Goal: Task Accomplishment & Management: Manage account settings

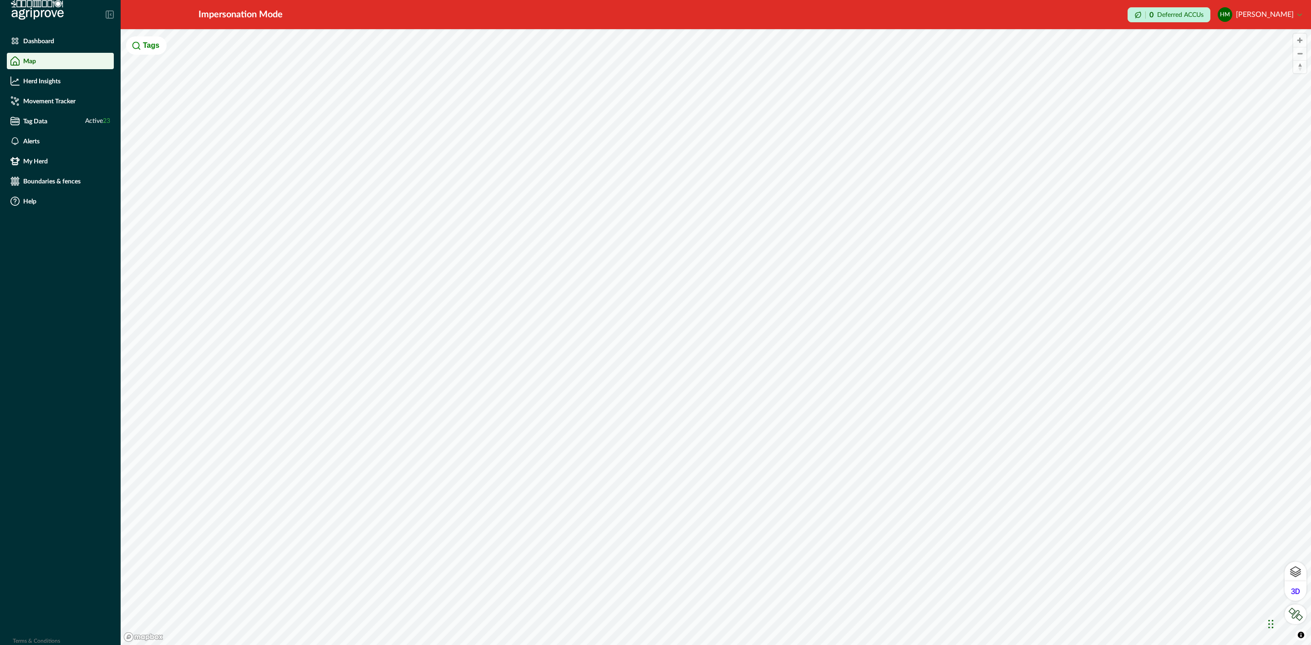
click at [1289, 4] on button "HM [PERSON_NAME]" at bounding box center [1260, 15] width 84 height 22
click at [1250, 42] on button "Sign out" at bounding box center [1251, 41] width 101 height 15
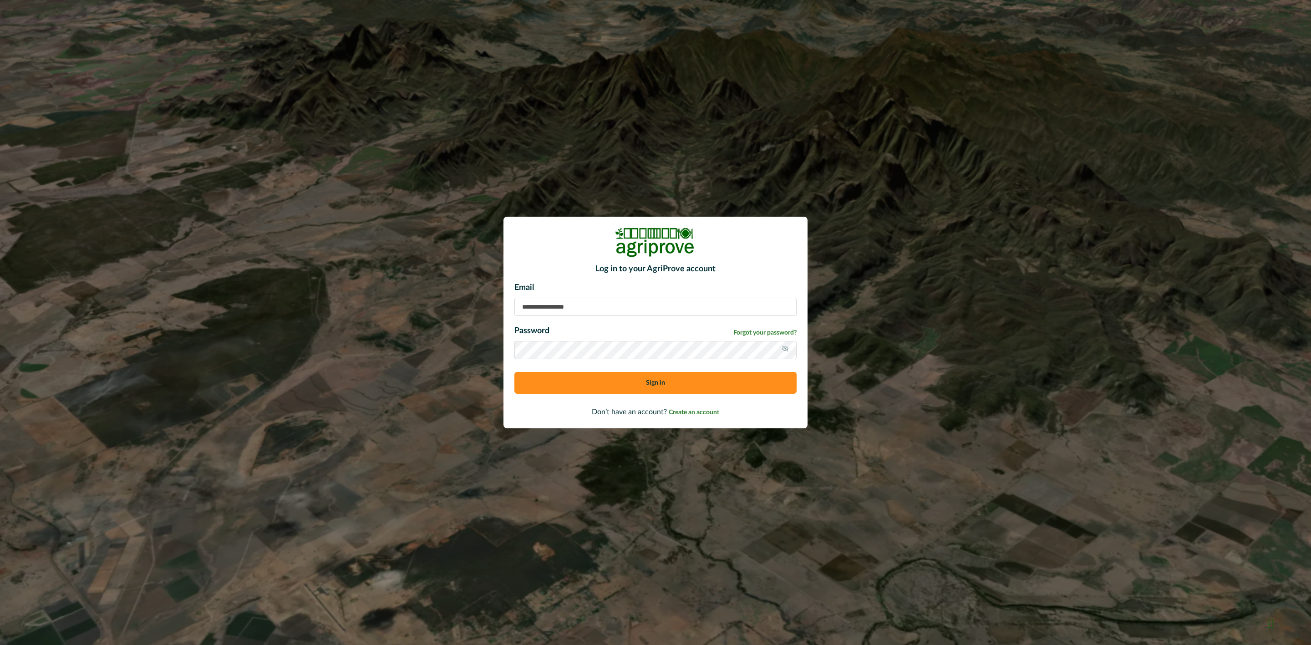
type input "**********"
